Goal: Task Accomplishment & Management: Complete application form

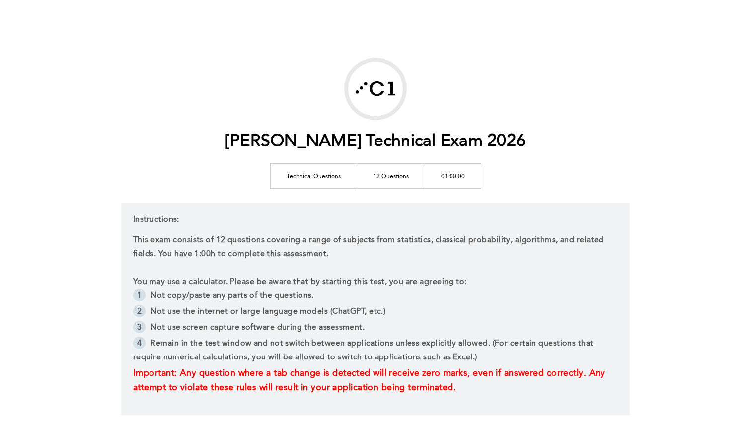
click at [465, 252] on p "This exam consists of 12 questions covering a range of subjects from statistics…" at bounding box center [375, 247] width 485 height 28
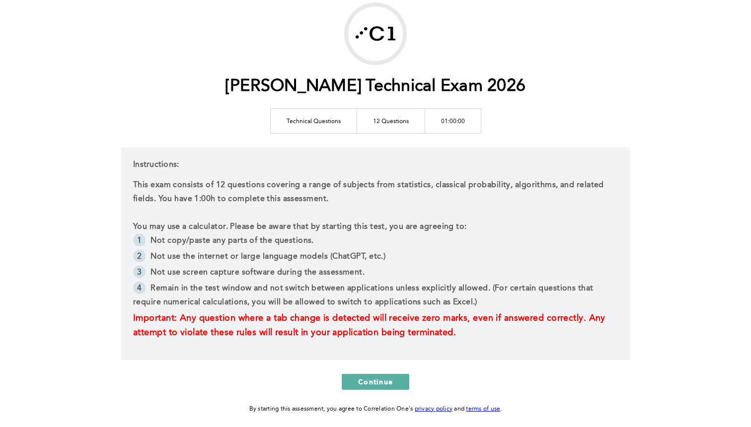
scroll to position [48, 0]
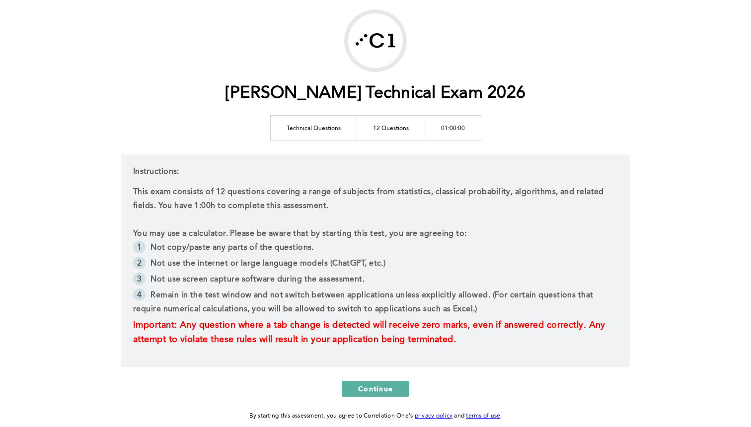
click at [433, 185] on div "Instructions: This exam consists of 12 questions covering a range of subjects f…" at bounding box center [375, 260] width 509 height 213
click at [665, 184] on div "[PERSON_NAME] Technical Exam 2026 Technical Questions 12 Questions 01:00:00 Ins…" at bounding box center [375, 215] width 751 height 527
click at [665, 304] on div "[PERSON_NAME] Technical Exam 2026 Technical Questions 12 Questions 01:00:00 Ins…" at bounding box center [375, 215] width 751 height 527
click at [680, 293] on div "[PERSON_NAME] Technical Exam 2026 Technical Questions 12 Questions 01:00:00 Ins…" at bounding box center [375, 215] width 751 height 527
click at [383, 387] on span "Continue" at bounding box center [375, 388] width 35 height 9
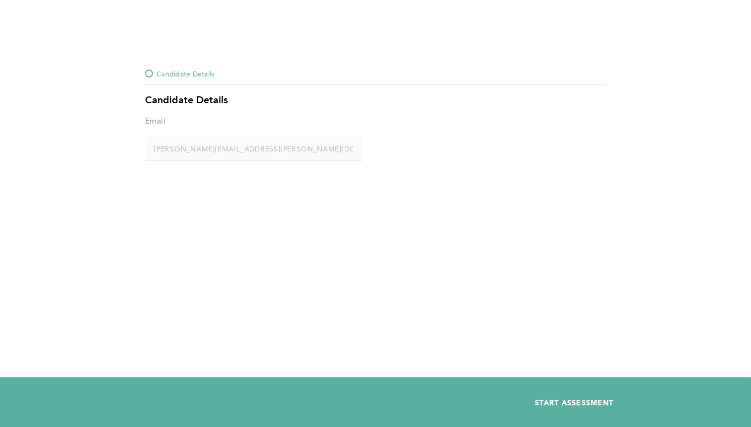
click at [562, 406] on span "START ASSESSMENT" at bounding box center [574, 402] width 78 height 9
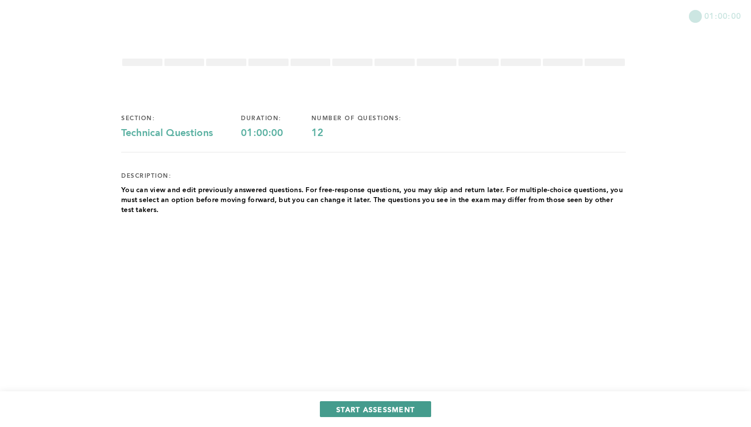
click at [408, 409] on span "START ASSESSMENT" at bounding box center [375, 409] width 78 height 9
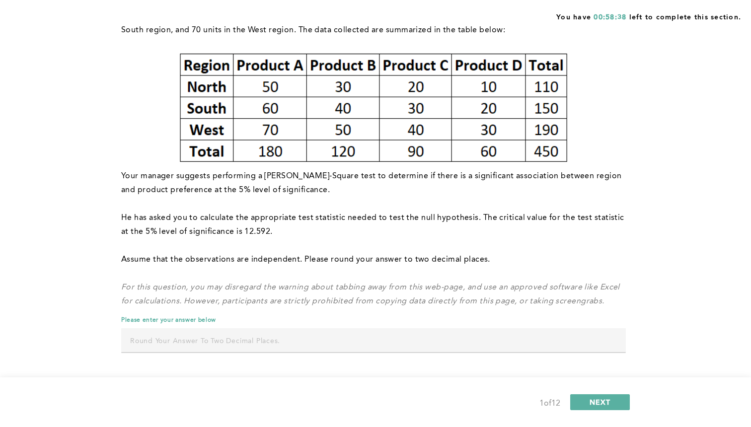
scroll to position [122, 0]
click at [265, 347] on input "text" at bounding box center [373, 340] width 505 height 24
type input "3.95"
click at [627, 219] on div "Q1 A market research company conducted a survey to determine customer preferenc…" at bounding box center [375, 153] width 509 height 434
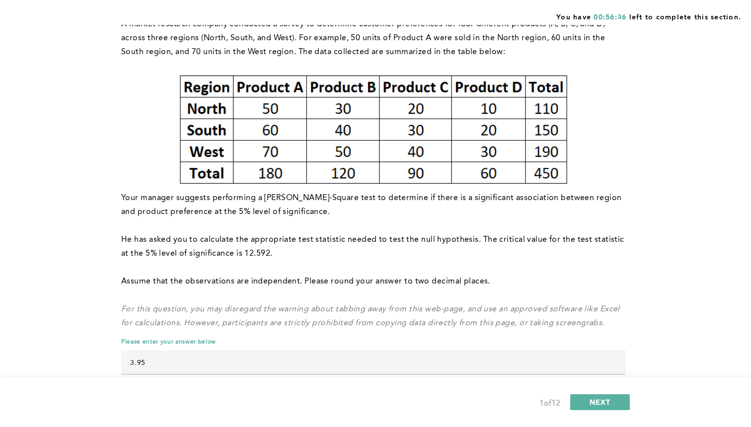
scroll to position [98, 0]
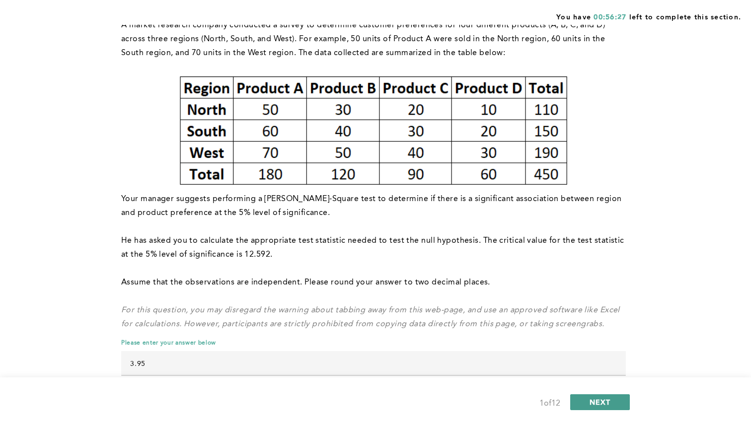
click at [617, 400] on button "NEXT" at bounding box center [600, 402] width 60 height 16
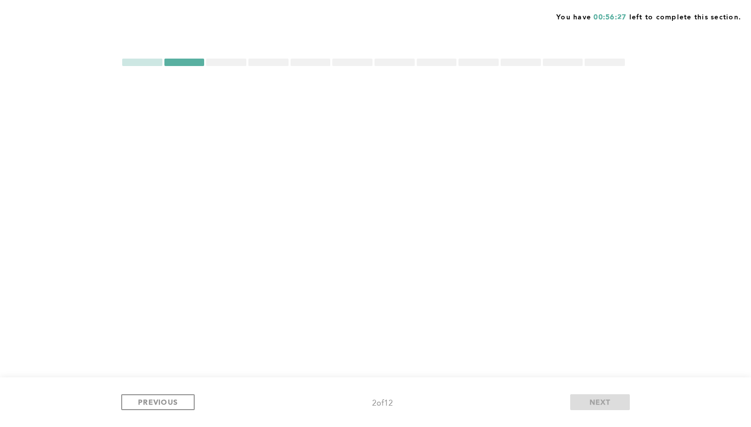
scroll to position [0, 0]
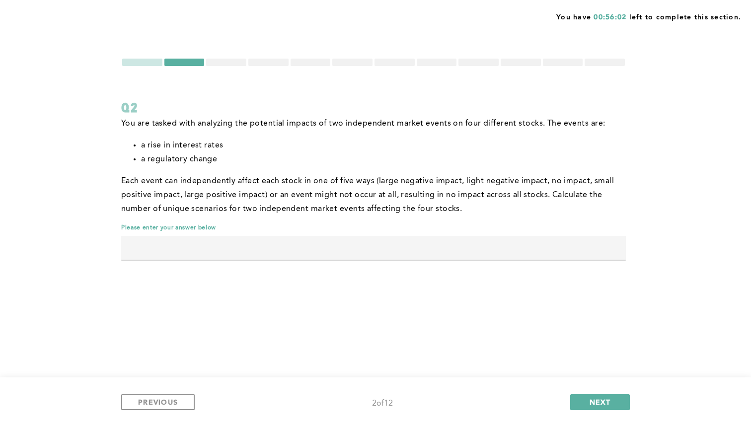
click at [523, 256] on input "text" at bounding box center [373, 248] width 505 height 24
type input "391876"
click at [544, 278] on div "Q2 You are tasked with analyzing the potential impacts of two independent marke…" at bounding box center [375, 168] width 509 height 220
click at [603, 402] on span "NEXT" at bounding box center [599, 401] width 21 height 9
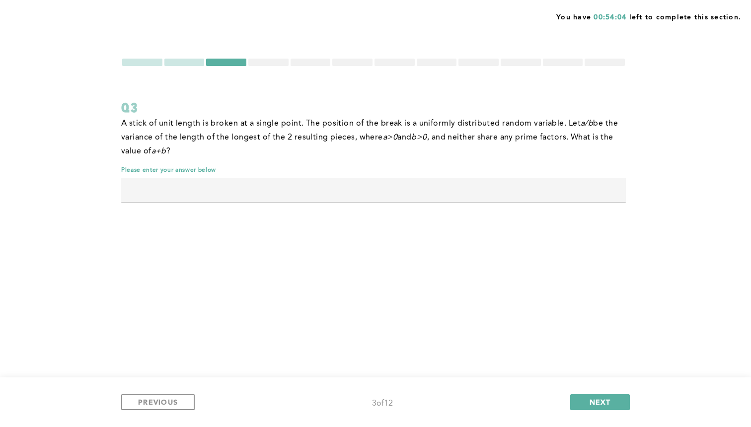
click at [550, 196] on input "text" at bounding box center [373, 190] width 505 height 24
type input "49"
click at [640, 263] on div "You have 00:53:05 left to complete this section. Q3 A stick of unit length is b…" at bounding box center [375, 213] width 751 height 427
click at [602, 403] on span "NEXT" at bounding box center [599, 401] width 21 height 9
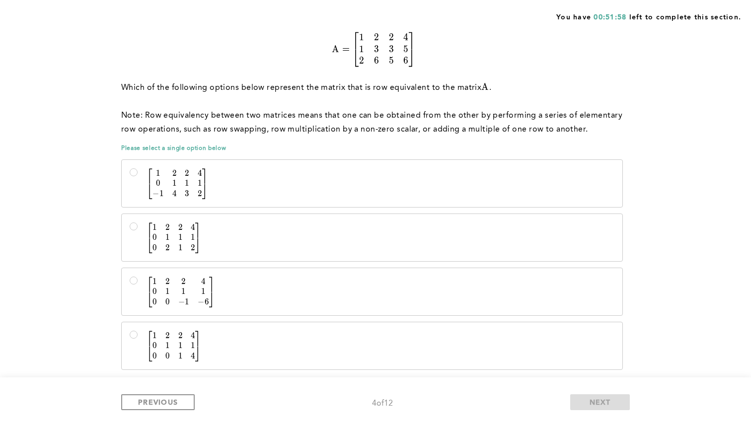
scroll to position [111, 0]
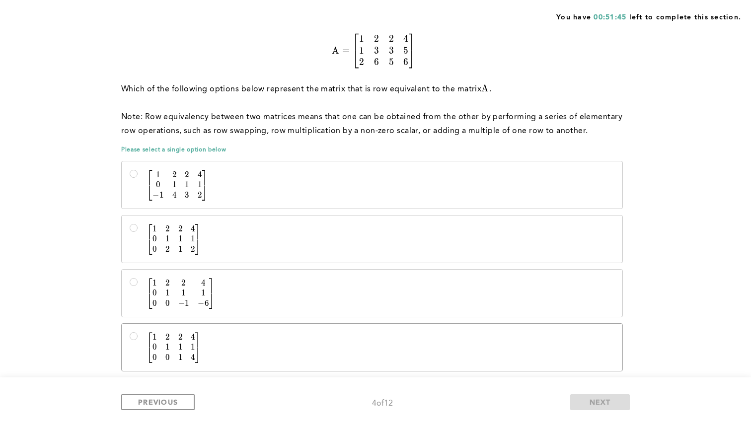
click at [290, 349] on p "[ 1 2 2 4 0 1 1 1 0 0 1 4 ] \begin{bmatrix} 1&2&2&4\\0&1&1&1\\0&0&1&4 \end{bmat…" at bounding box center [380, 348] width 468 height 30
click at [138, 340] on input "[ 1 2 2 4 0 1 1 1 0 0 1 4 ] \begin{bmatrix} 1&2&2&4\\0&1&1&1\\0&0&1&4 \end{bmat…" at bounding box center [134, 336] width 8 height 8
radio input "true"
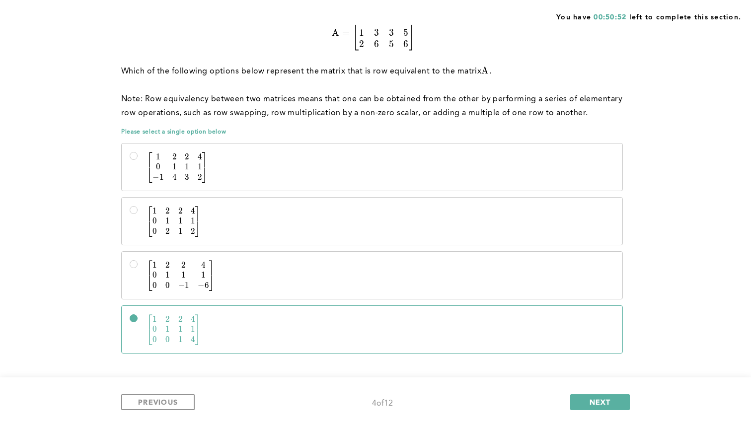
scroll to position [130, 0]
click at [605, 399] on span "NEXT" at bounding box center [599, 401] width 21 height 9
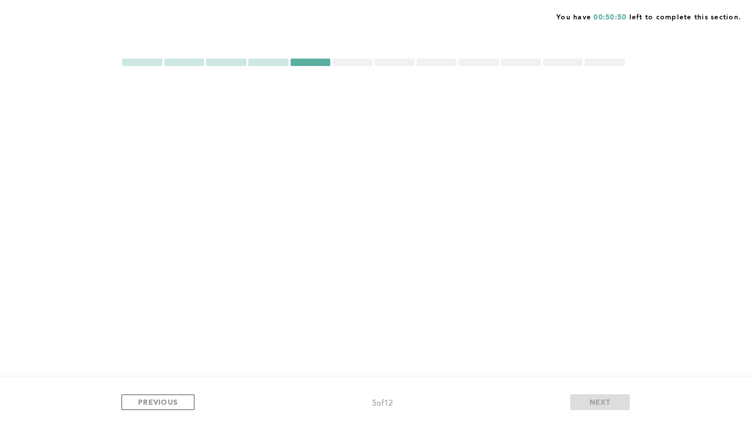
scroll to position [0, 0]
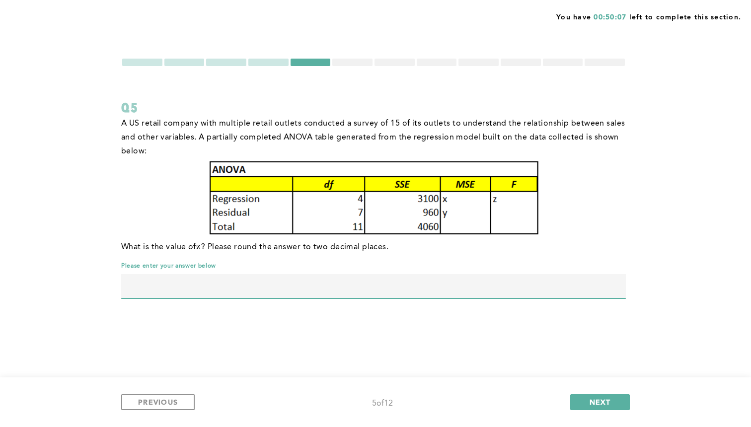
click at [500, 285] on input "text" at bounding box center [373, 286] width 505 height 24
type input "6"
type input "5.65"
click at [659, 274] on div "You have 00:49:11 left to complete this section. Q5 A US retail company with mu…" at bounding box center [375, 213] width 751 height 427
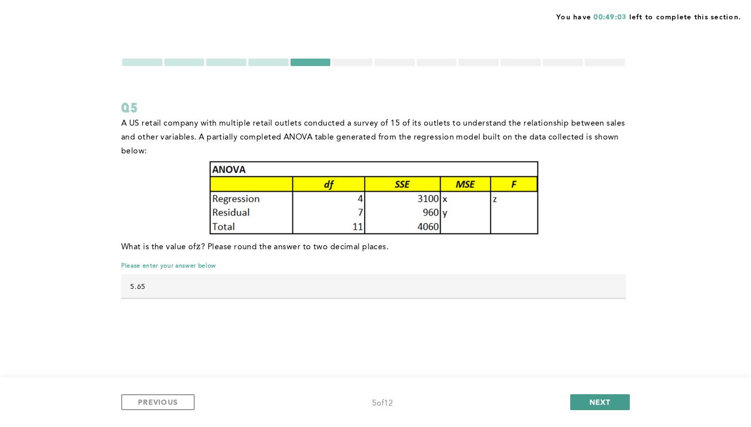
click at [599, 404] on span "NEXT" at bounding box center [599, 401] width 21 height 9
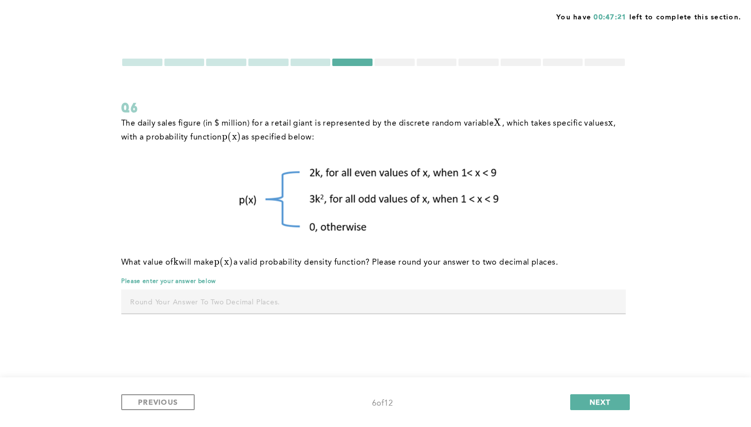
click at [485, 298] on input "text" at bounding box center [373, 302] width 505 height 24
type input "0.11"
click at [694, 268] on div "You have 00:47:18 left to complete this section. Q6 The daily sales figure (in …" at bounding box center [375, 213] width 751 height 427
click at [606, 400] on span "NEXT" at bounding box center [599, 401] width 21 height 9
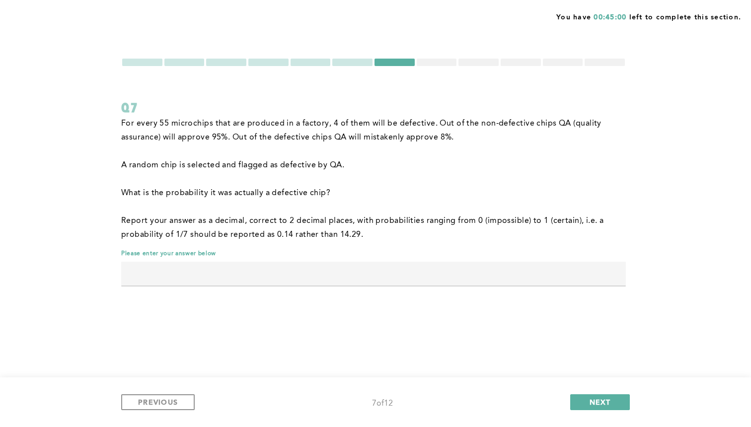
click at [526, 279] on input "text" at bounding box center [373, 274] width 505 height 24
type input "0.59"
click at [543, 188] on p "What is the probability it was actually a defective chip?" at bounding box center [373, 193] width 505 height 14
click at [596, 406] on span "NEXT" at bounding box center [599, 401] width 21 height 9
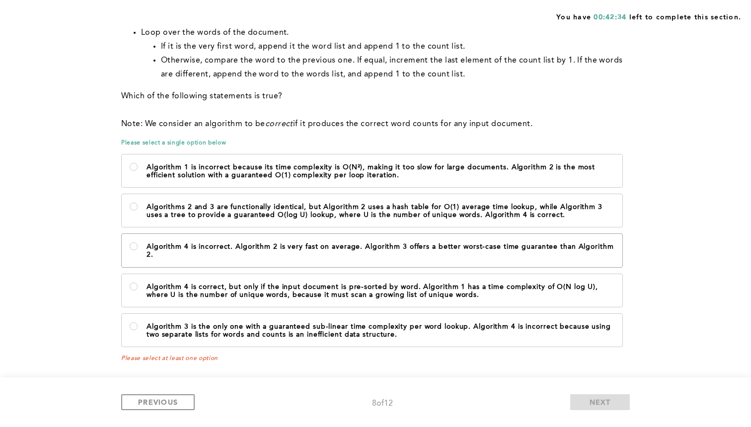
scroll to position [400, 0]
click at [610, 250] on p "Algorithm 4 is incorrect. Algorithm 2 is very fast on average. Algorithm 3 offe…" at bounding box center [380, 251] width 468 height 16
click at [138, 250] on 2\ "Algorithm 4 is incorrect. Algorithm 2 is very fast on average. Algorithm 3 offe…" at bounding box center [134, 246] width 8 height 8
radio 2\ "true"
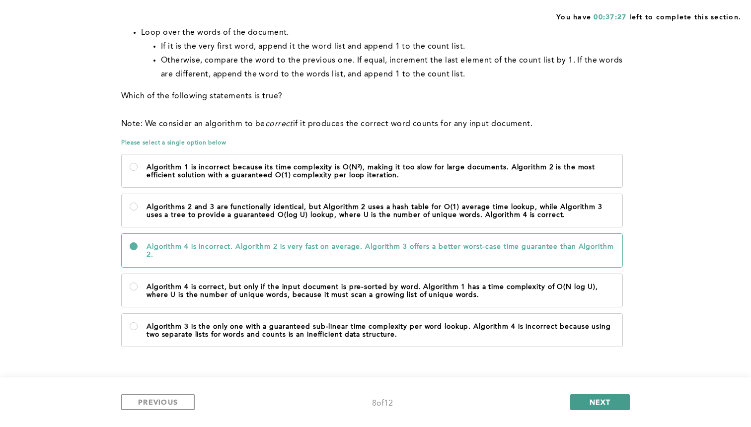
click at [602, 403] on span "NEXT" at bounding box center [599, 401] width 21 height 9
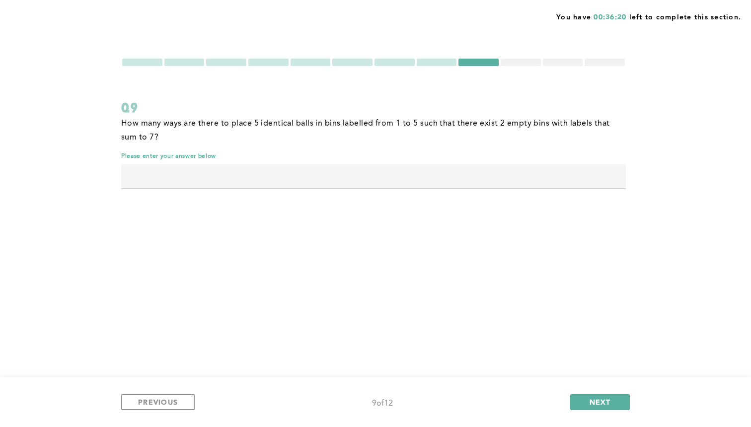
click at [553, 178] on input "text" at bounding box center [373, 176] width 505 height 24
type input "41"
click at [725, 182] on div "You have 00:36:18 left to complete this section. Q9 How many ways are there to …" at bounding box center [375, 213] width 751 height 427
click at [606, 404] on span "NEXT" at bounding box center [599, 401] width 21 height 9
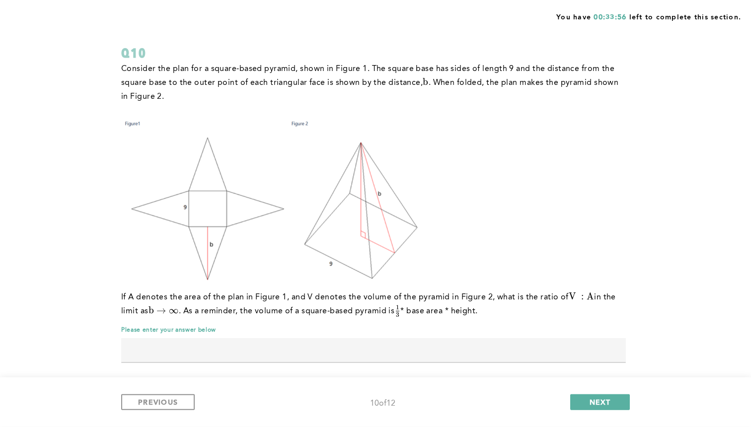
scroll to position [65, 0]
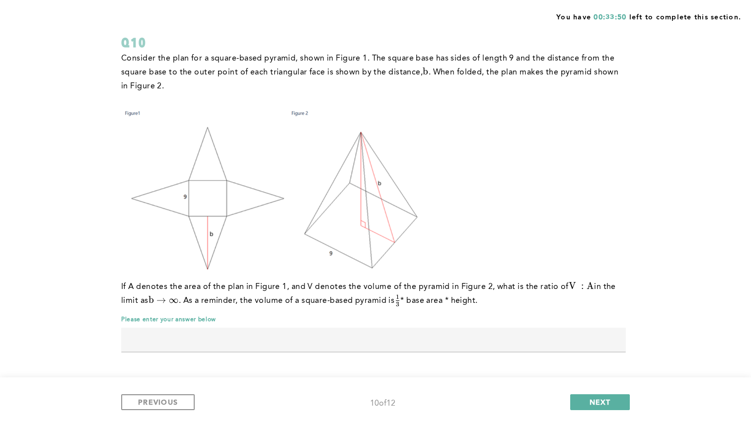
click at [384, 342] on input "text" at bounding box center [373, 340] width 505 height 24
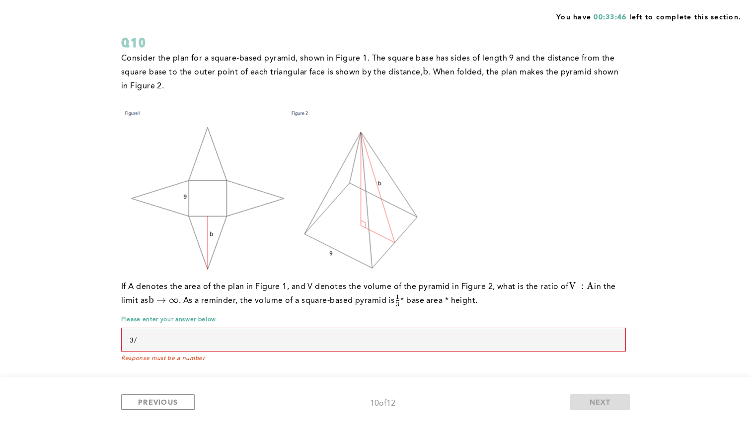
type input "3"
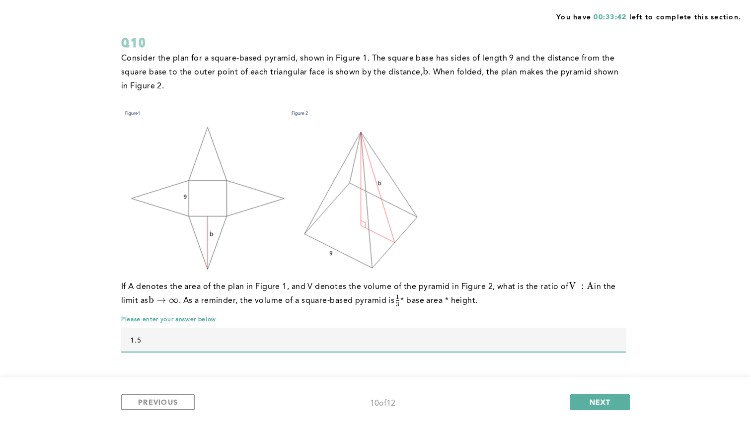
type input "1.5"
click at [626, 269] on div "Q10 Consider the plan for a square-based pyramid, shown in Figure 1. The square…" at bounding box center [375, 181] width 509 height 377
click at [600, 403] on span "NEXT" at bounding box center [599, 401] width 21 height 9
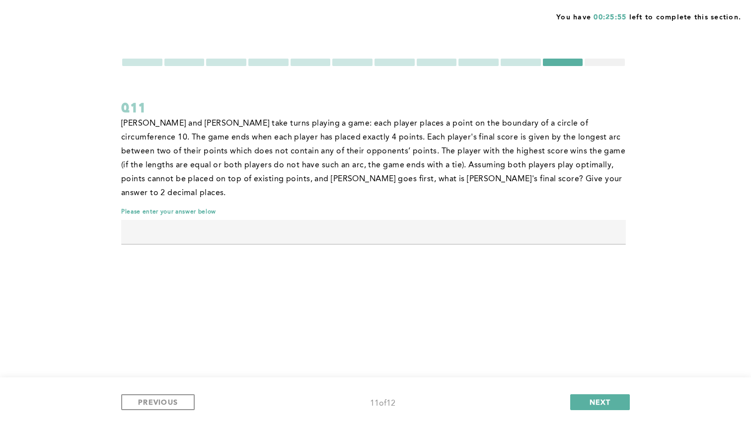
click at [489, 220] on input "text" at bounding box center [373, 232] width 505 height 24
type input "1.25"
click at [550, 275] on div "You have 00:25:53 left to complete this section. Q11 [PERSON_NAME] and [PERSON_…" at bounding box center [375, 213] width 751 height 427
click at [597, 402] on span "NEXT" at bounding box center [599, 401] width 21 height 9
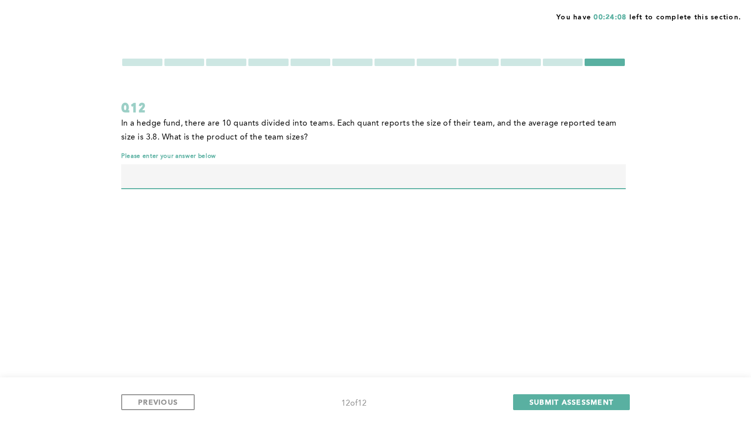
click at [577, 179] on input "text" at bounding box center [373, 176] width 505 height 24
type input "30"
click at [724, 187] on div "You have 00:24:06 left to complete this section. Q12 In a hedge fund, there are…" at bounding box center [375, 213] width 751 height 427
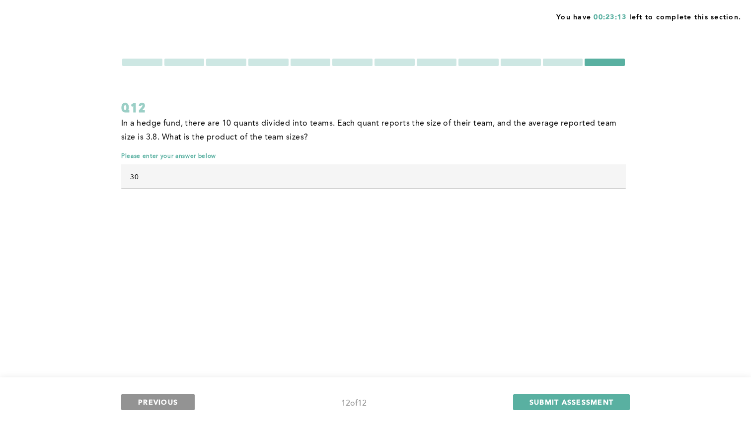
click at [173, 397] on span "PREVIOUS" at bounding box center [158, 401] width 40 height 9
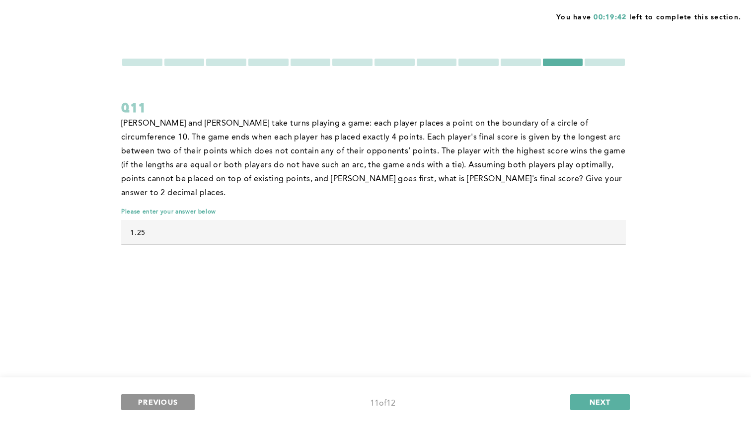
click at [172, 399] on span "PREVIOUS" at bounding box center [158, 401] width 40 height 9
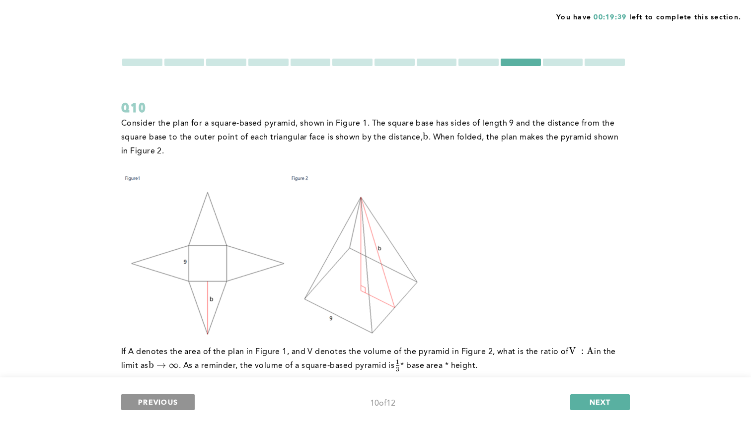
click at [167, 397] on span "PREVIOUS" at bounding box center [158, 401] width 40 height 9
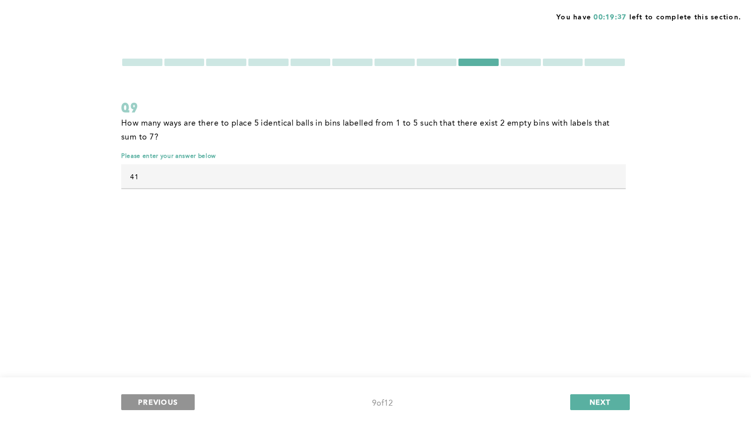
click at [158, 401] on span "PREVIOUS" at bounding box center [158, 401] width 40 height 9
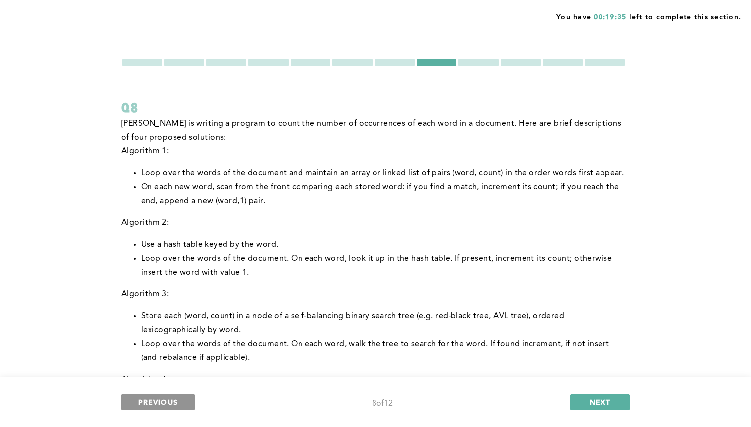
click at [163, 401] on span "PREVIOUS" at bounding box center [158, 401] width 40 height 9
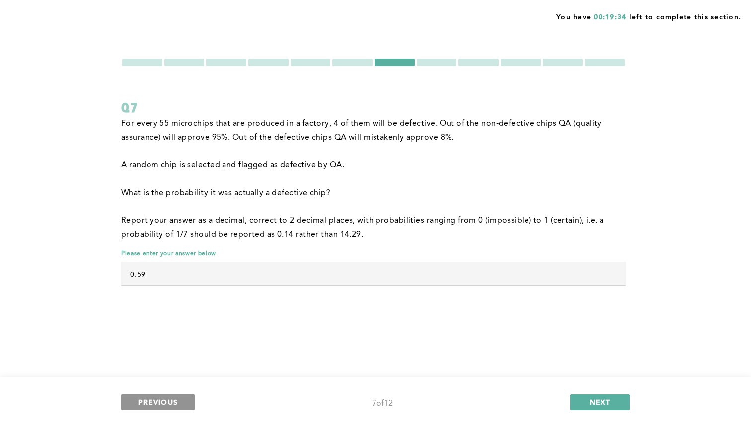
click at [161, 400] on span "PREVIOUS" at bounding box center [158, 401] width 40 height 9
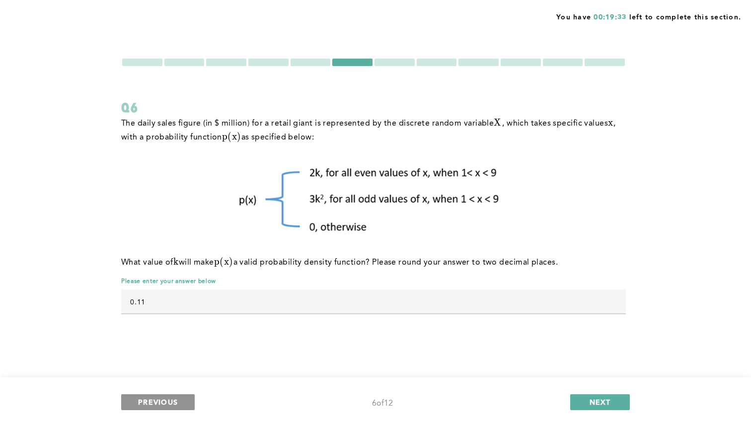
click at [161, 400] on span "PREVIOUS" at bounding box center [158, 401] width 40 height 9
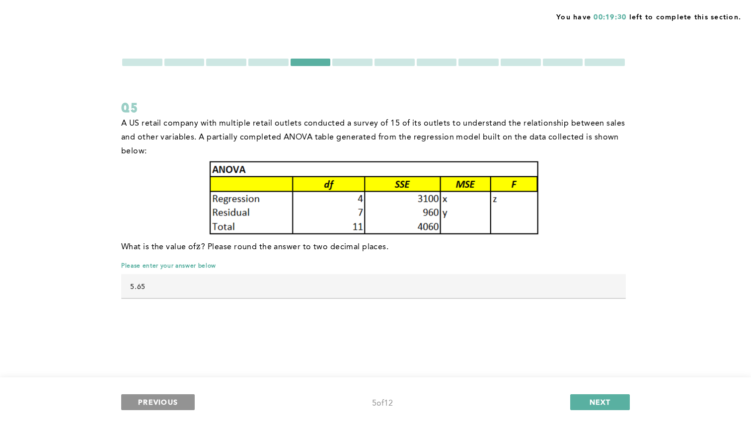
click at [162, 402] on span "PREVIOUS" at bounding box center [158, 401] width 40 height 9
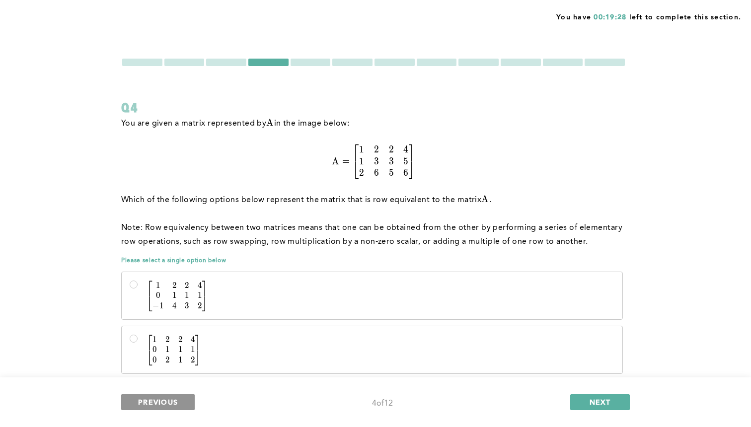
click at [160, 399] on span "PREVIOUS" at bounding box center [158, 401] width 40 height 9
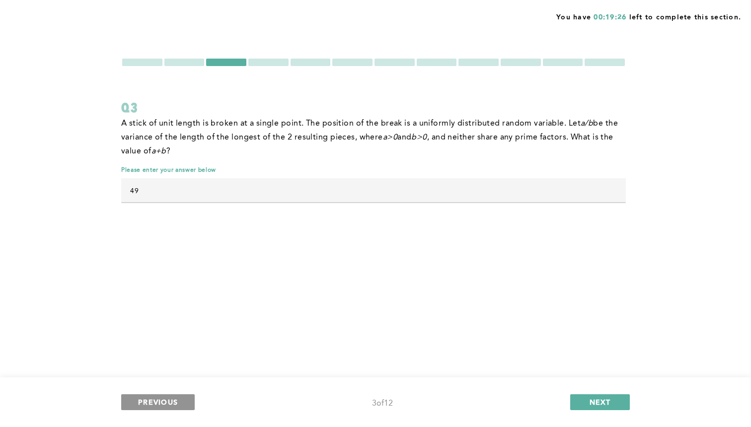
click at [163, 401] on span "PREVIOUS" at bounding box center [158, 401] width 40 height 9
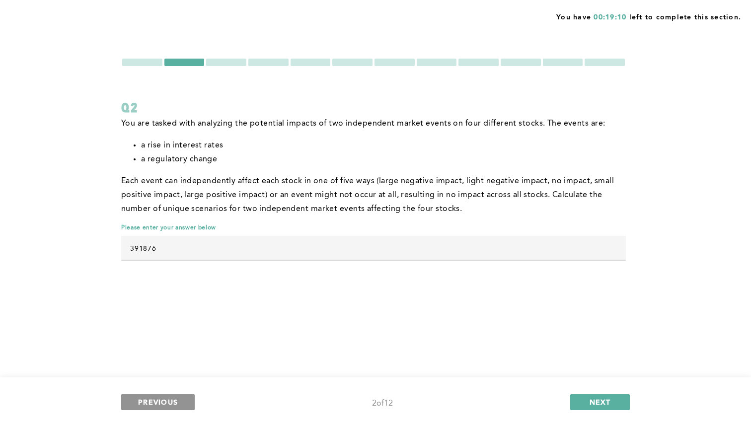
click at [163, 401] on span "PREVIOUS" at bounding box center [158, 401] width 40 height 9
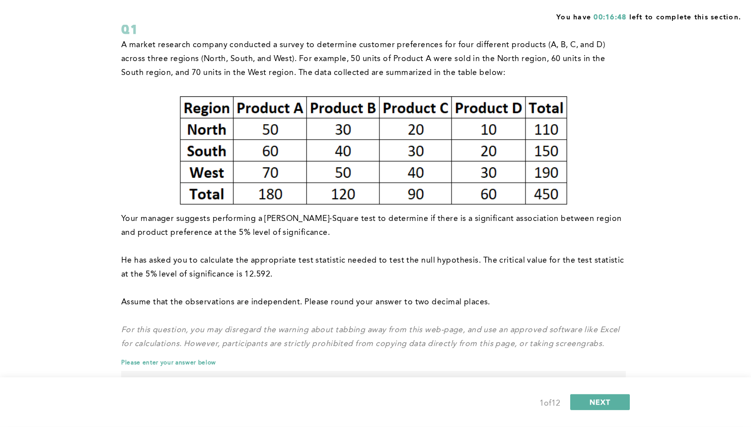
scroll to position [70, 0]
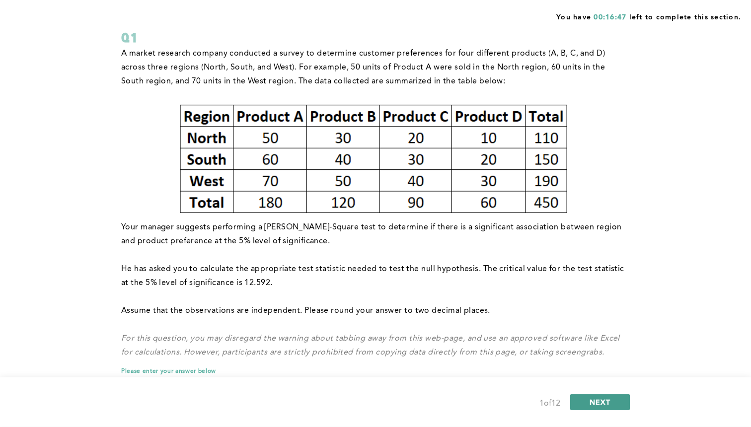
click at [586, 402] on button "NEXT" at bounding box center [600, 402] width 60 height 16
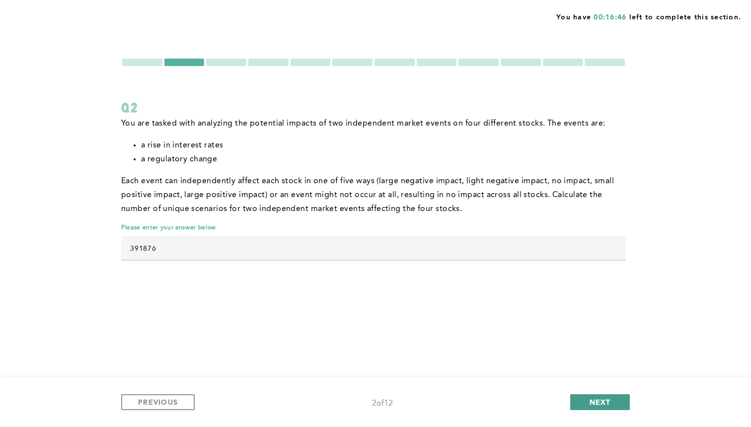
click at [586, 402] on button "NEXT" at bounding box center [600, 402] width 60 height 16
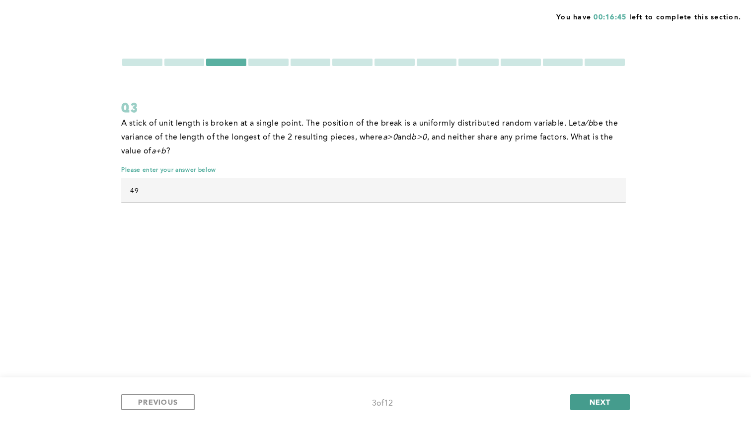
click at [586, 402] on button "NEXT" at bounding box center [600, 402] width 60 height 16
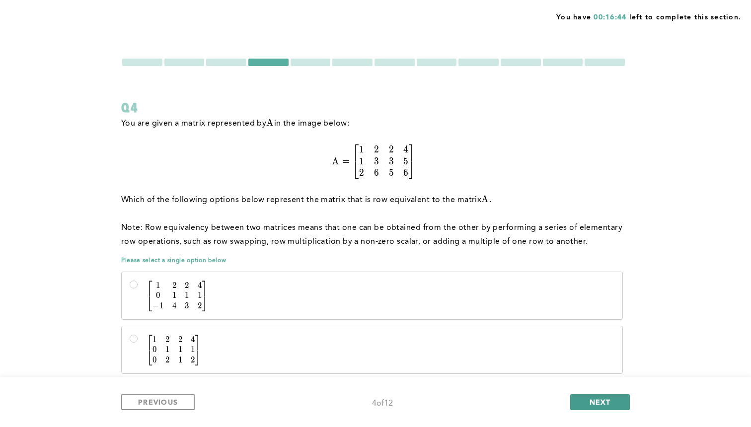
click at [586, 402] on button "NEXT" at bounding box center [600, 402] width 60 height 16
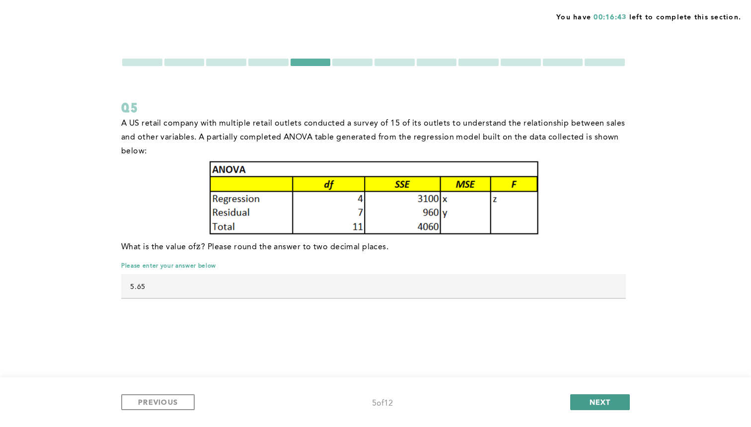
click at [586, 402] on button "NEXT" at bounding box center [600, 402] width 60 height 16
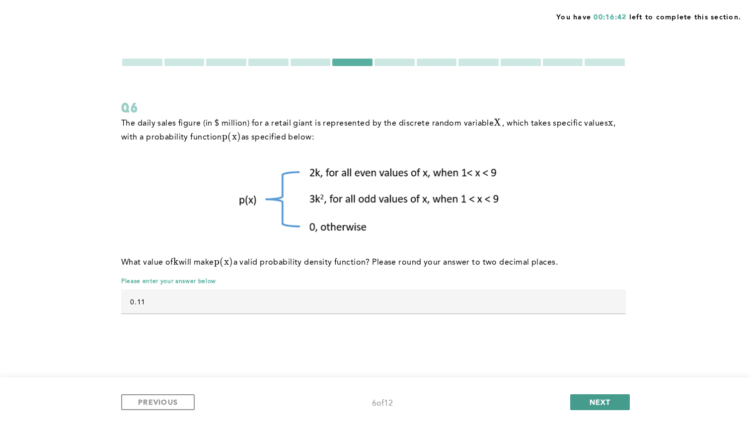
click at [586, 402] on button "NEXT" at bounding box center [600, 402] width 60 height 16
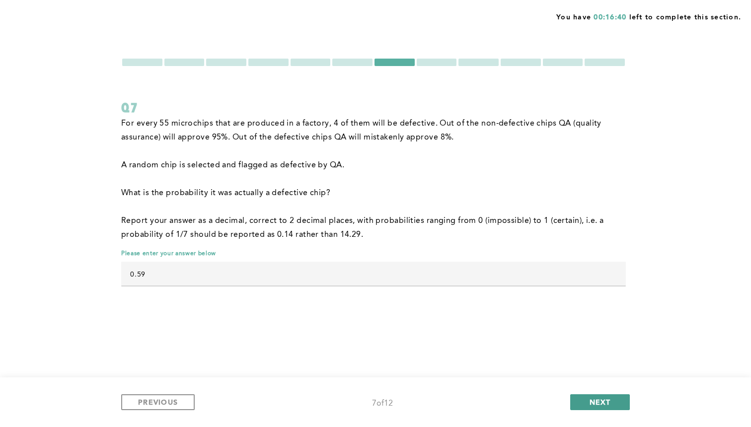
click at [586, 402] on button "NEXT" at bounding box center [600, 402] width 60 height 16
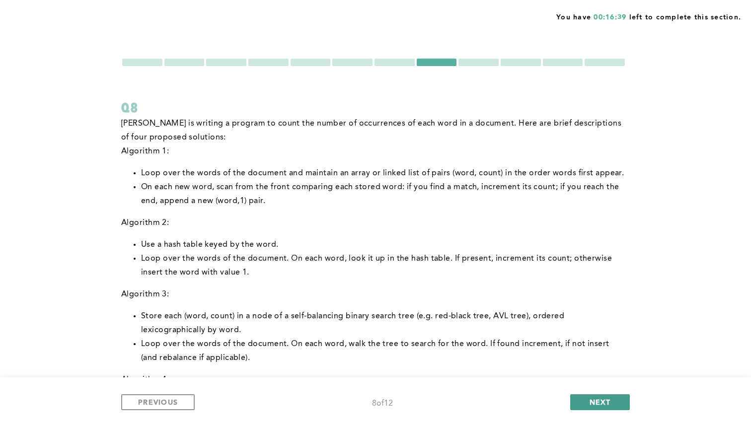
click at [586, 402] on button "NEXT" at bounding box center [600, 402] width 60 height 16
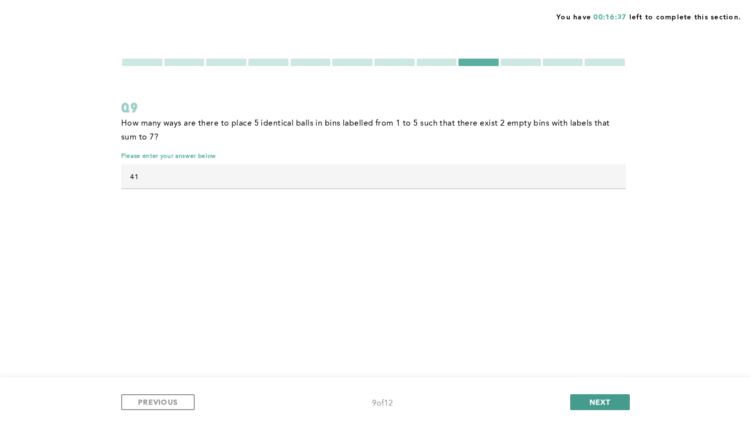
click at [586, 402] on button "NEXT" at bounding box center [600, 402] width 60 height 16
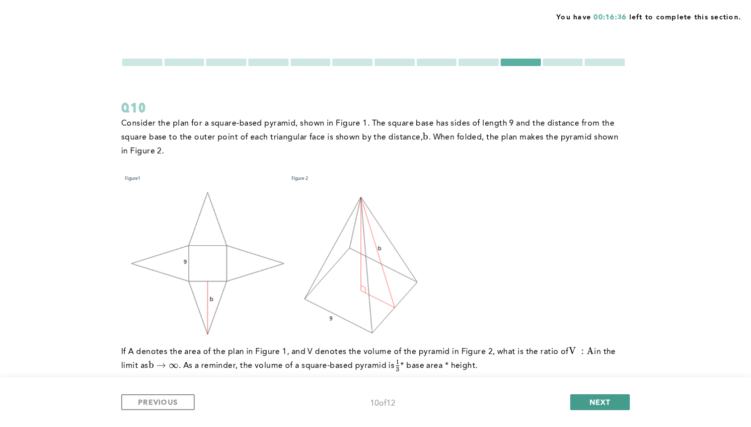
click at [586, 402] on button "NEXT" at bounding box center [600, 402] width 60 height 16
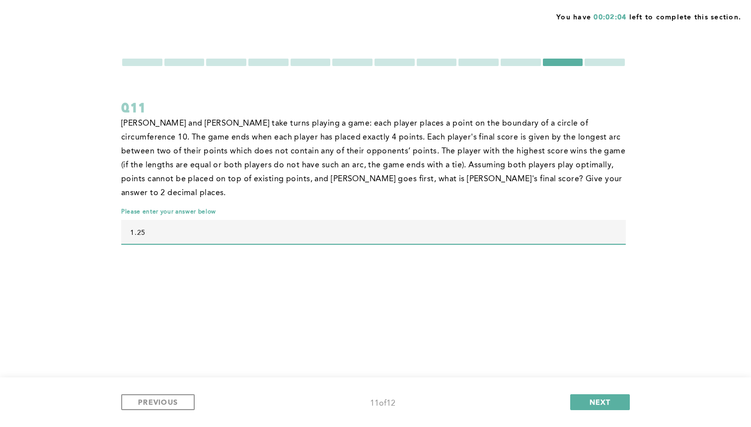
drag, startPoint x: 192, startPoint y: 226, endPoint x: 91, endPoint y: 223, distance: 100.9
click at [121, 223] on input "1.25" at bounding box center [373, 232] width 505 height 24
drag, startPoint x: 148, startPoint y: 219, endPoint x: 85, endPoint y: 208, distance: 64.1
click at [121, 220] on input "1.25" at bounding box center [373, 232] width 505 height 24
type input "0"
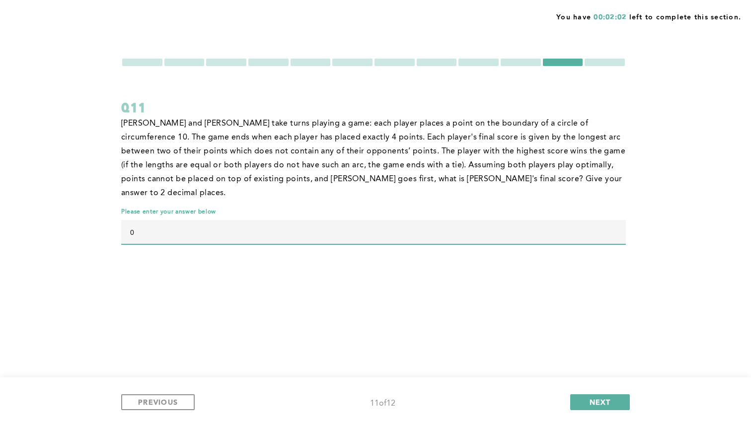
click at [360, 258] on div "You have 00:02:02 left to complete this section. Q11 [PERSON_NAME] and [PERSON_…" at bounding box center [375, 213] width 751 height 427
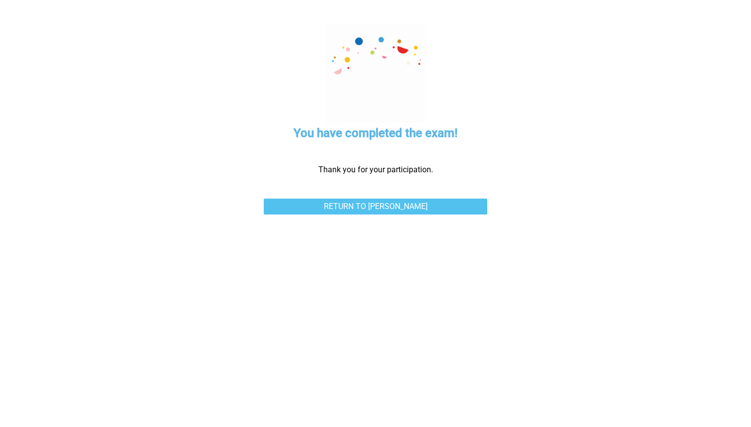
click at [431, 206] on link "Return to [PERSON_NAME]" at bounding box center [375, 207] width 223 height 16
